Goal: Find contact information: Find contact information

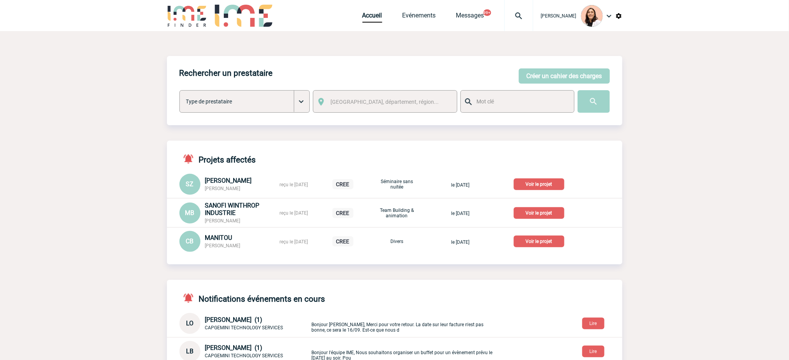
click at [518, 25] on div at bounding box center [518, 15] width 29 height 31
click at [507, 60] on input "search" at bounding box center [481, 59] width 107 height 11
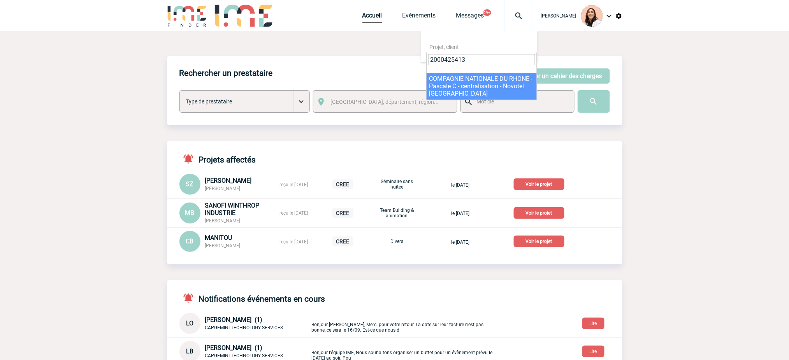
type input "2000425413"
select select "24914"
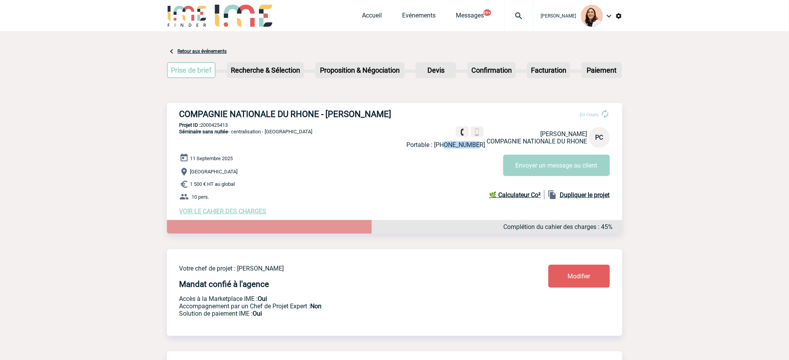
drag, startPoint x: 483, startPoint y: 144, endPoint x: 454, endPoint y: 148, distance: 29.4
click at [454, 148] on p "Portable : +33642975138" at bounding box center [446, 144] width 79 height 7
copy p "642975138"
drag, startPoint x: 452, startPoint y: 143, endPoint x: 482, endPoint y: 148, distance: 30.7
click at [482, 148] on p "Fixe : +33472006861" at bounding box center [451, 144] width 67 height 7
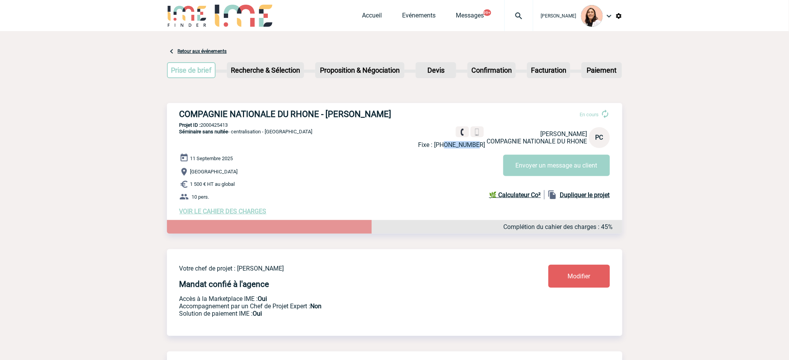
copy p "472006861"
click at [521, 19] on img at bounding box center [519, 15] width 28 height 9
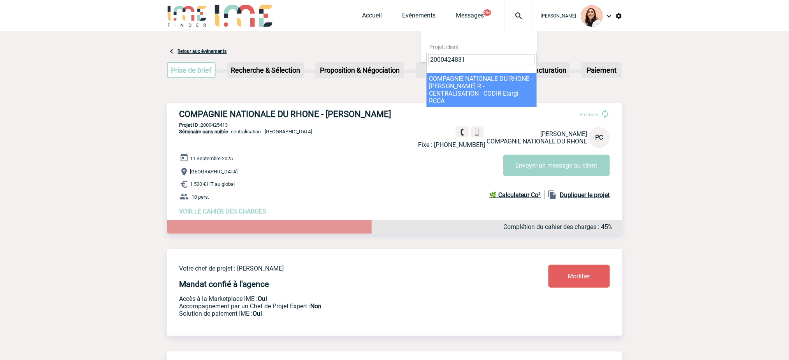
type input "2000424831"
select select "24332"
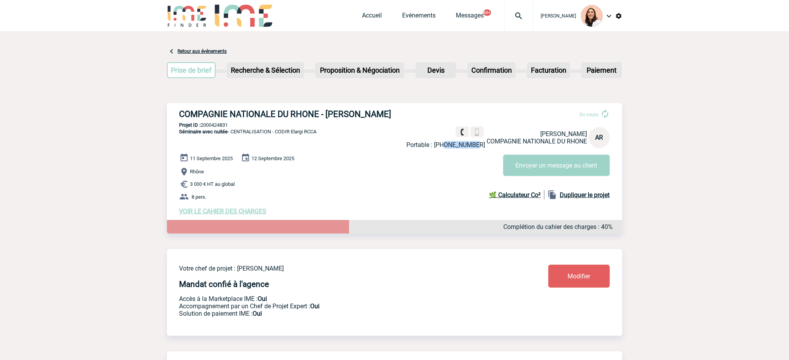
drag, startPoint x: 483, startPoint y: 145, endPoint x: 452, endPoint y: 140, distance: 31.8
click at [452, 141] on p "Portable : [PHONE_NUMBER]" at bounding box center [446, 144] width 79 height 7
copy p "640933254"
